Goal: Book appointment/travel/reservation

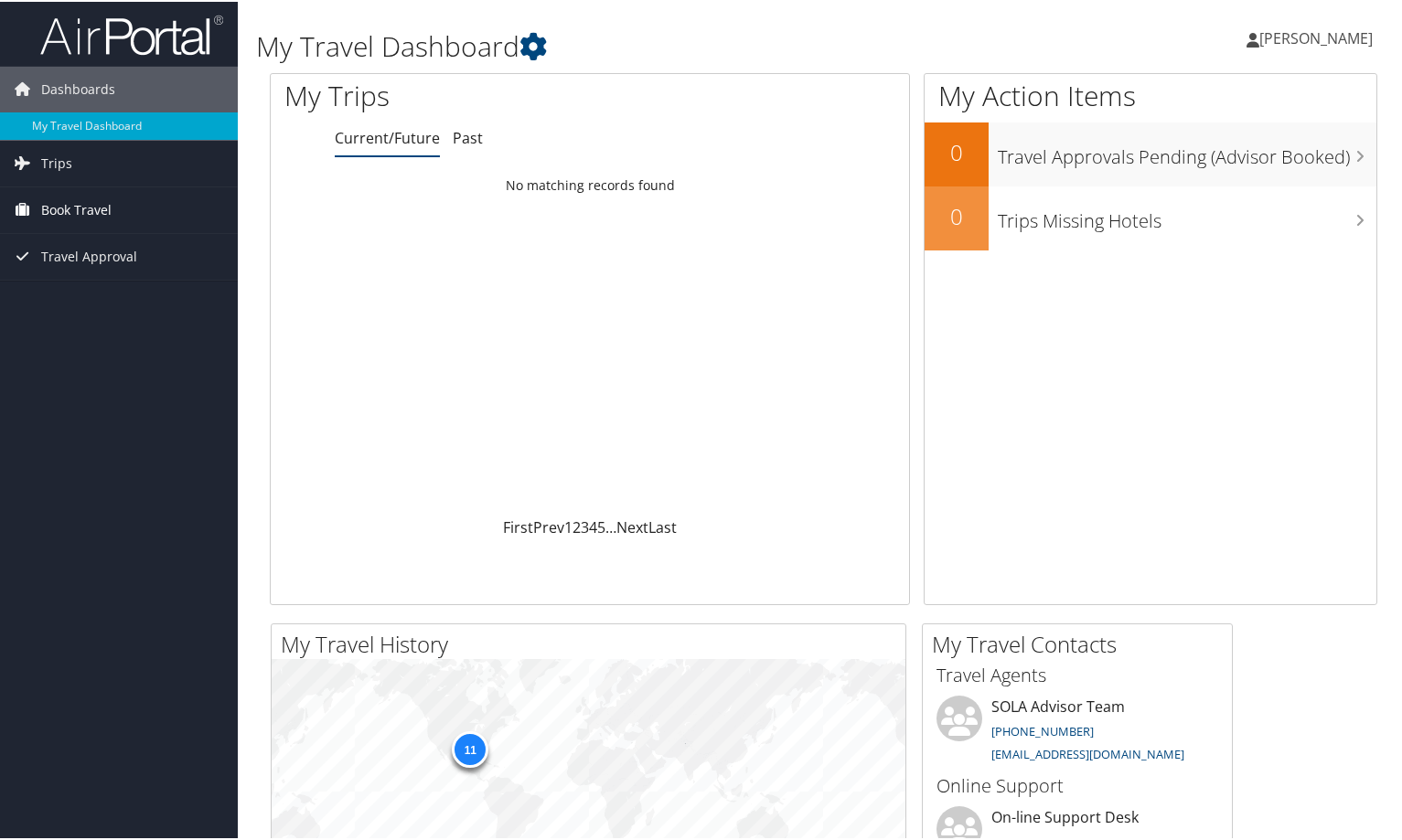
click at [67, 211] on span "Book Travel" at bounding box center [76, 208] width 71 height 46
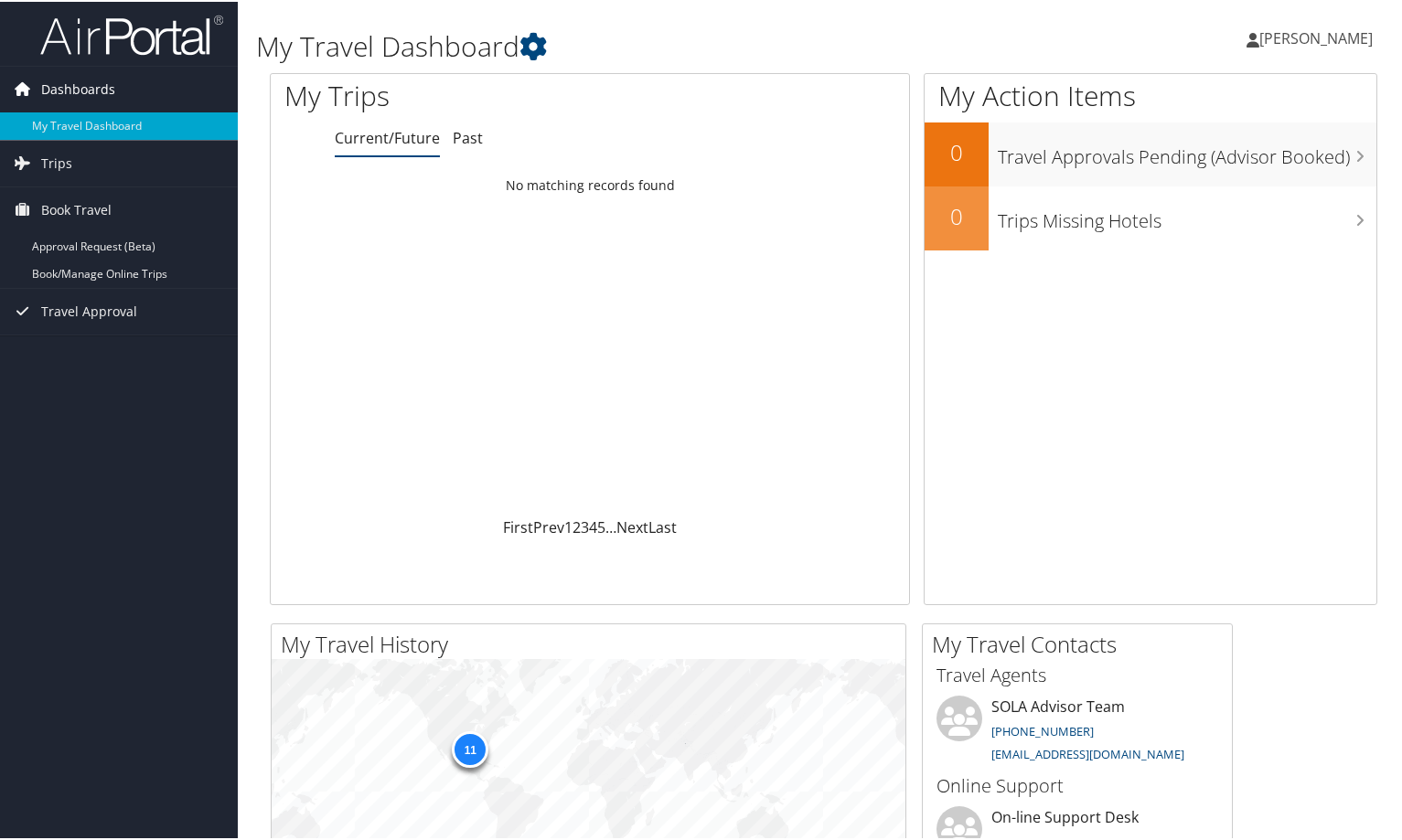
click at [31, 81] on icon at bounding box center [23, 87] width 28 height 28
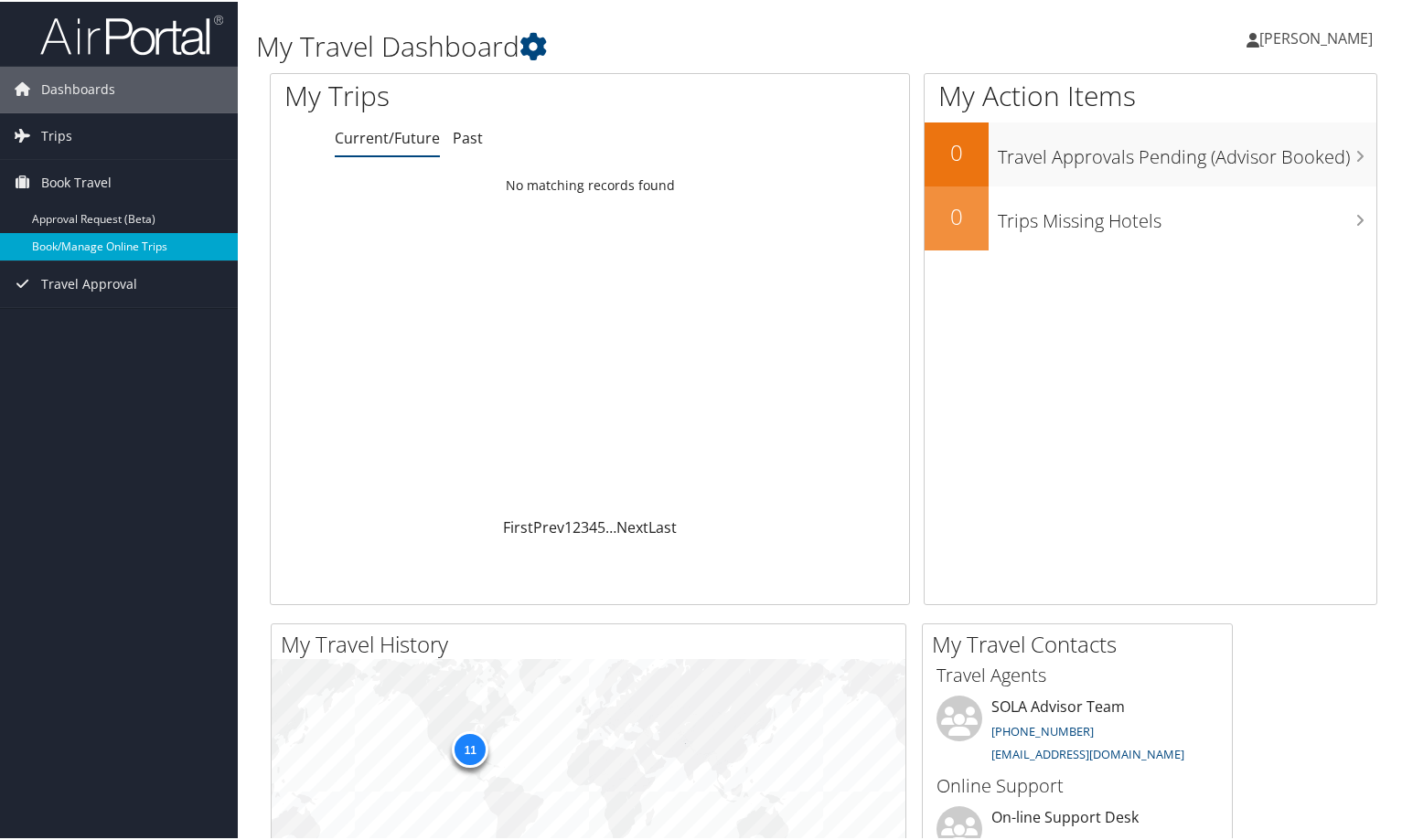
click at [107, 244] on link "Book/Manage Online Trips" at bounding box center [118, 245] width 238 height 28
